Goal: Task Accomplishment & Management: Complete application form

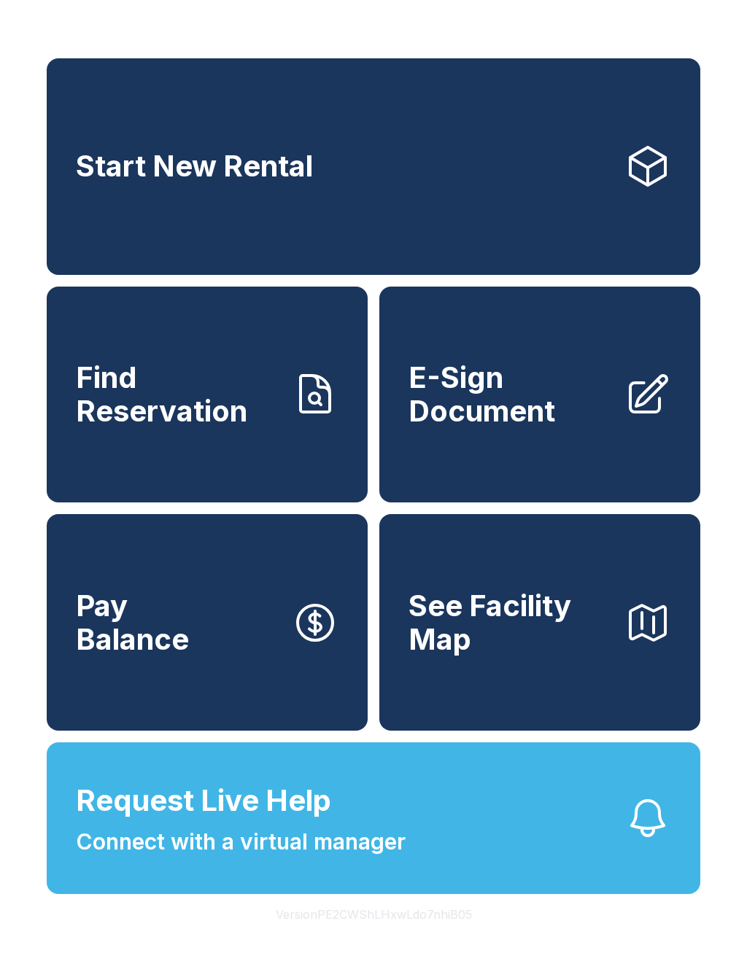
click at [464, 854] on button "Request Live Help Connect with a virtual manager" at bounding box center [374, 819] width 654 height 152
click at [492, 449] on link "E-Sign Document" at bounding box center [539, 395] width 321 height 217
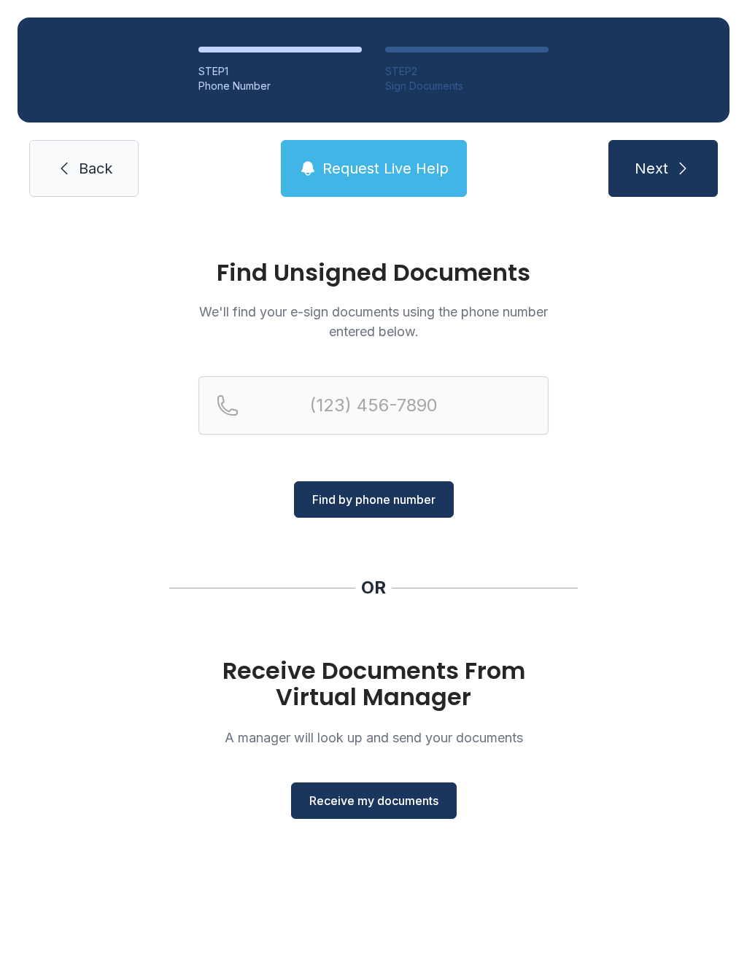
click at [393, 792] on button "Receive my documents" at bounding box center [374, 801] width 166 height 36
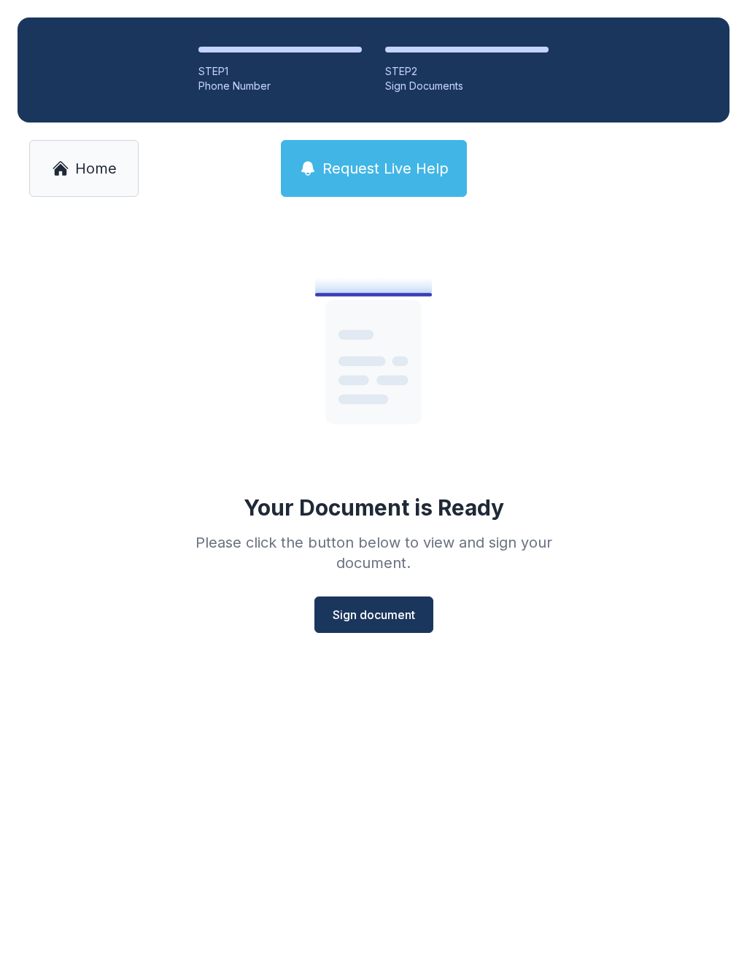
click at [390, 609] on span "Sign document" at bounding box center [374, 615] width 82 height 18
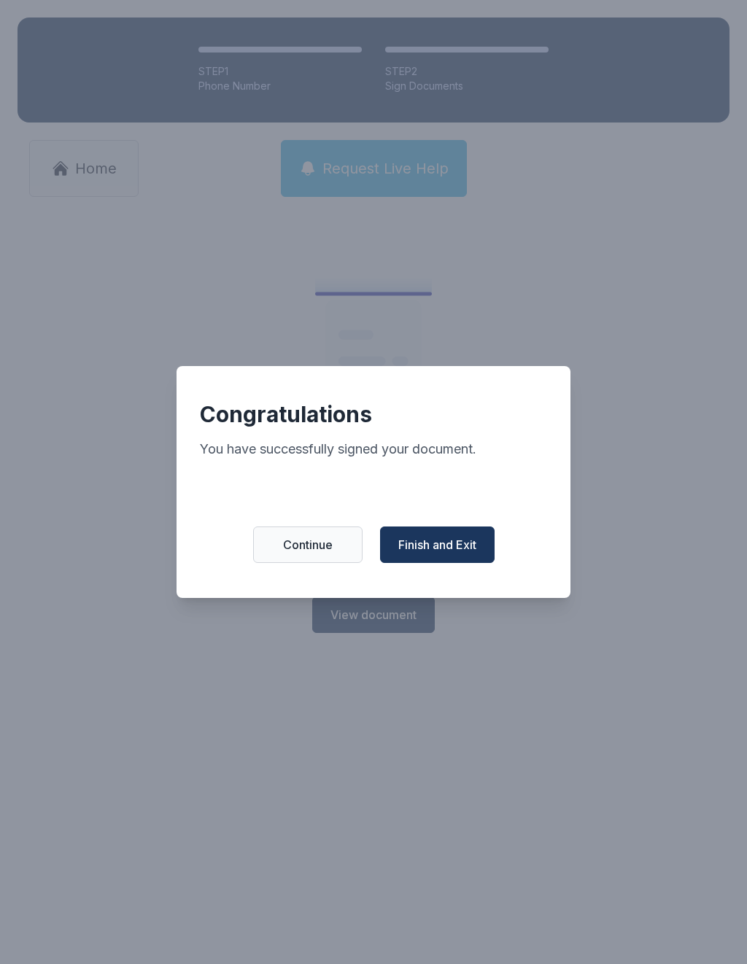
click at [468, 525] on div "Congratulations You have successfully signed your document. Continue Finish and…" at bounding box center [374, 482] width 394 height 232
click at [472, 541] on button "Finish and Exit" at bounding box center [437, 545] width 115 height 36
